Goal: Find specific page/section: Find specific page/section

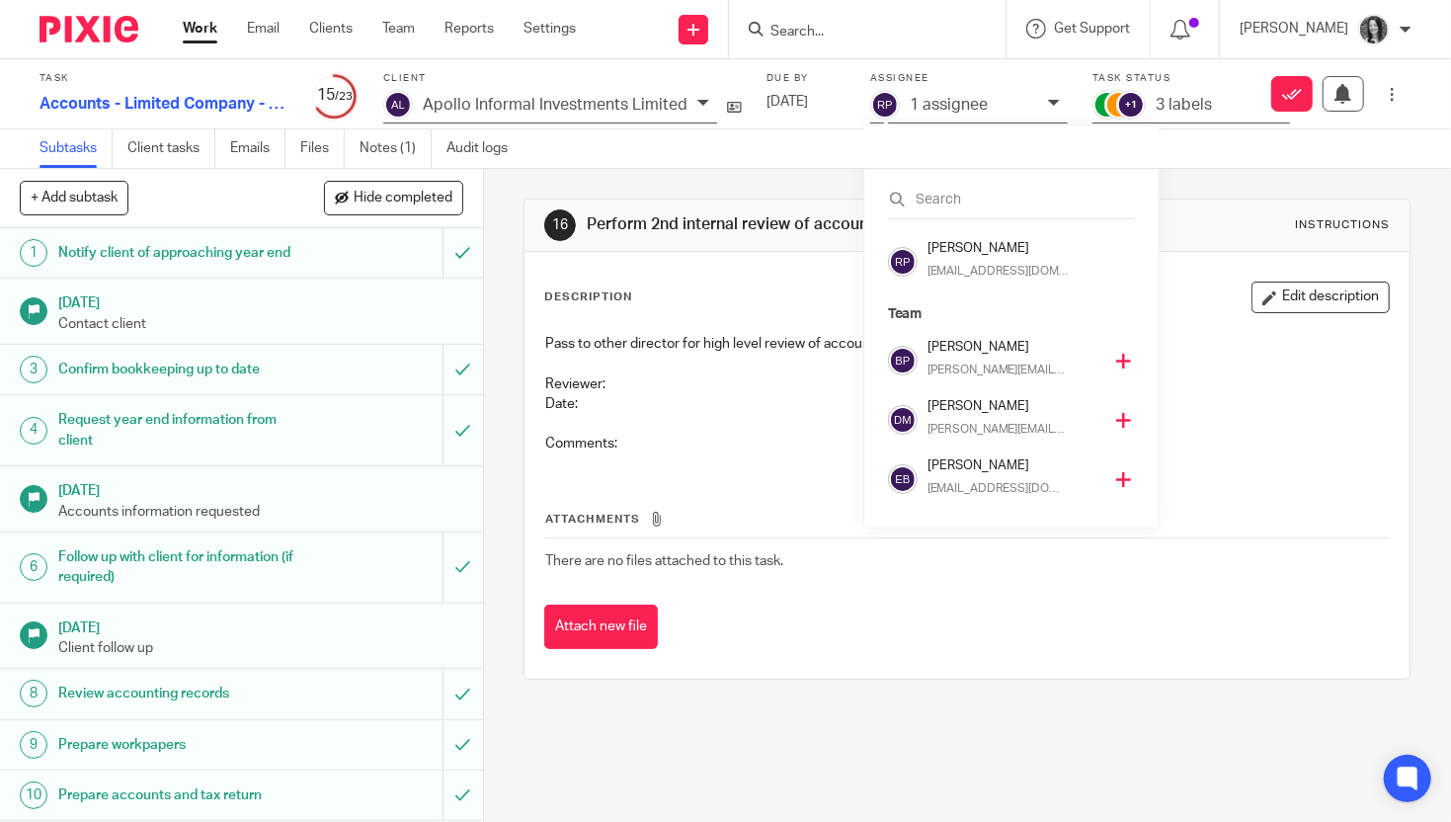
scroll to position [415, 0]
click at [836, 38] on input "Search" at bounding box center [858, 33] width 178 height 18
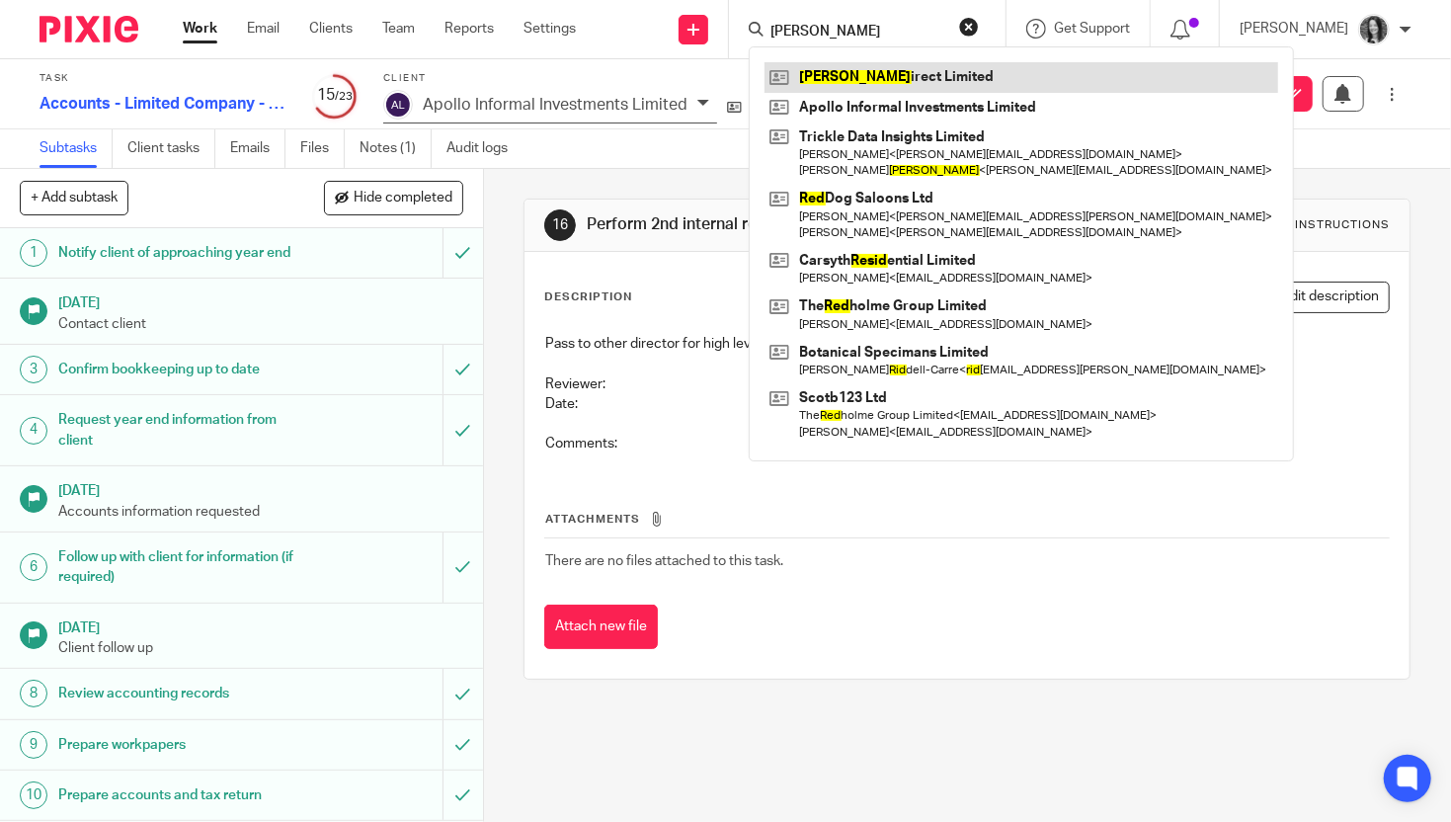
type input "reid"
click at [871, 75] on link at bounding box center [1022, 77] width 514 height 30
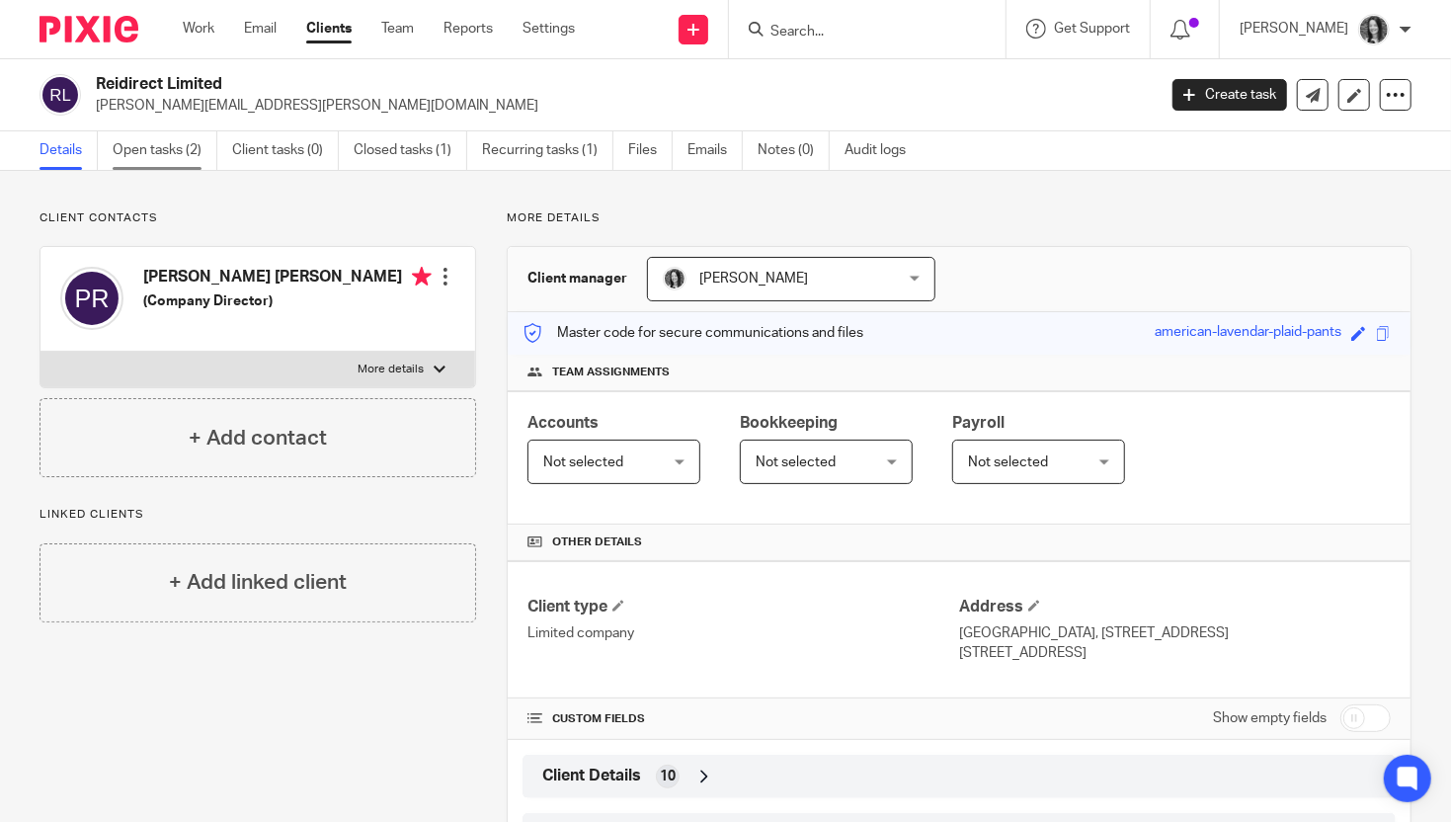
click at [164, 163] on link "Open tasks (2)" at bounding box center [165, 150] width 105 height 39
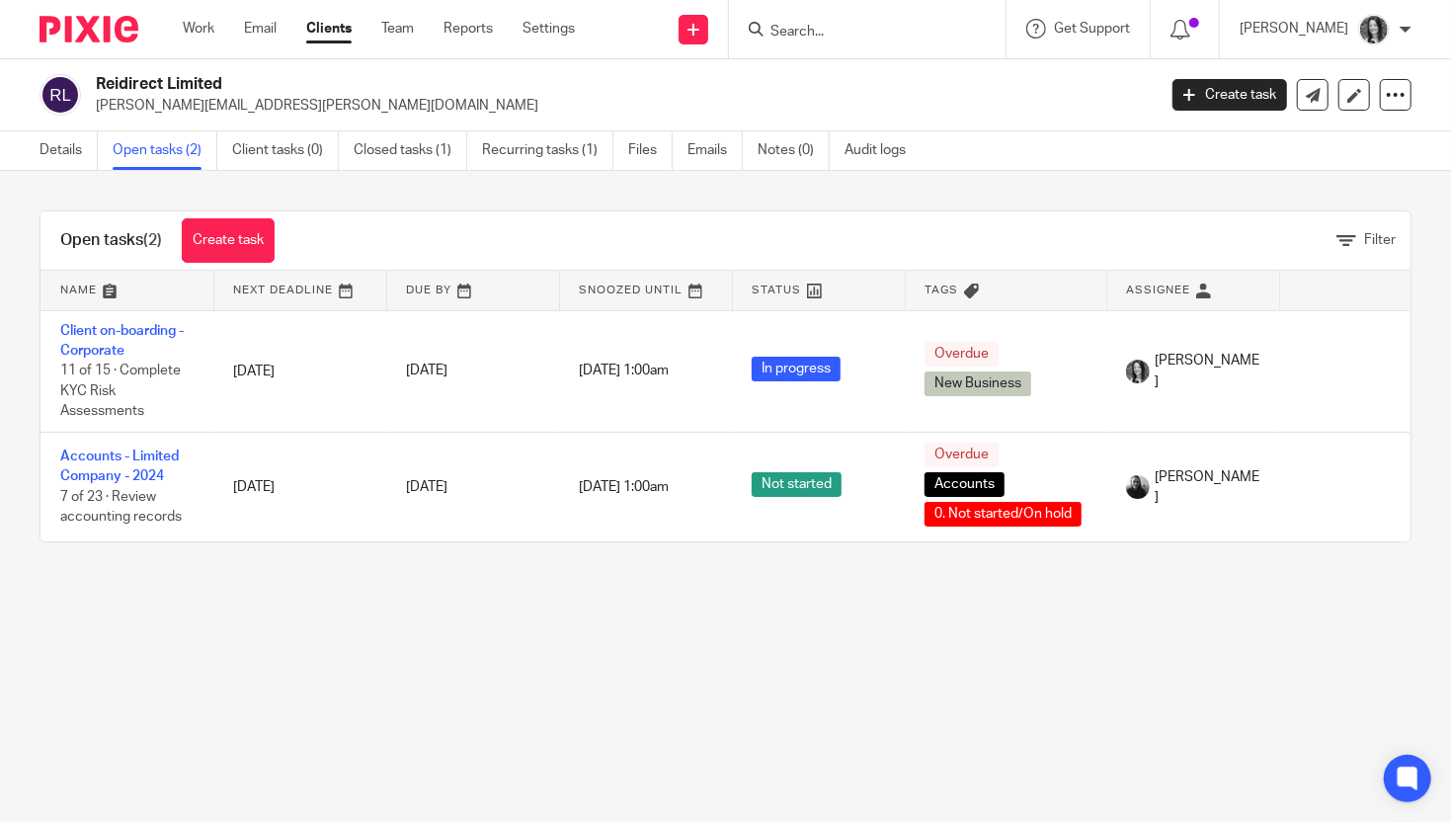
click at [813, 30] on input "Search" at bounding box center [858, 33] width 178 height 18
type input "pixi"
click at [915, 74] on link at bounding box center [887, 77] width 245 height 30
